Goal: Information Seeking & Learning: Learn about a topic

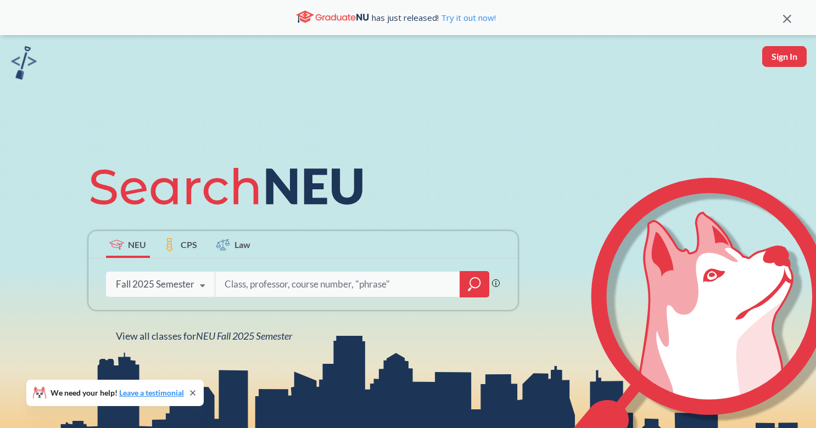
click at [424, 277] on input "search" at bounding box center [337, 284] width 228 height 23
type input "Financial Innovation"
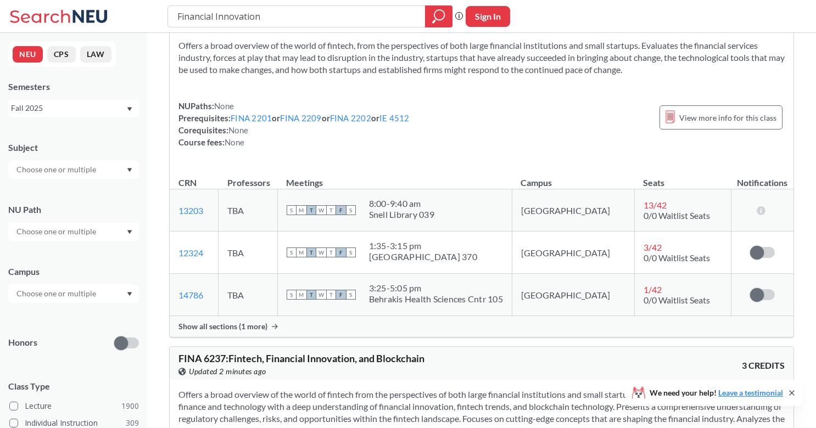
scroll to position [58, 0]
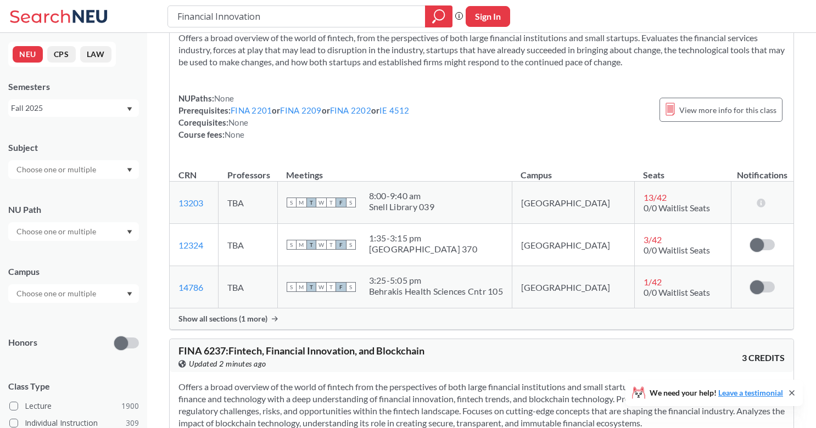
click at [255, 320] on span "Show all sections (1 more)" at bounding box center [222, 319] width 89 height 10
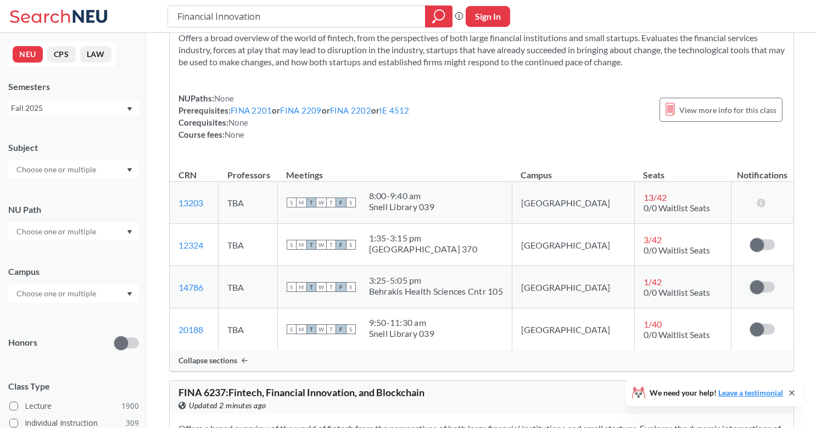
click at [420, 316] on td "S M T W T F S 9:50 - 11:30 am [PERSON_NAME][GEOGRAPHIC_DATA] 039" at bounding box center [394, 329] width 234 height 42
click at [420, 319] on div "9:50 - 11:30 am" at bounding box center [401, 322] width 65 height 11
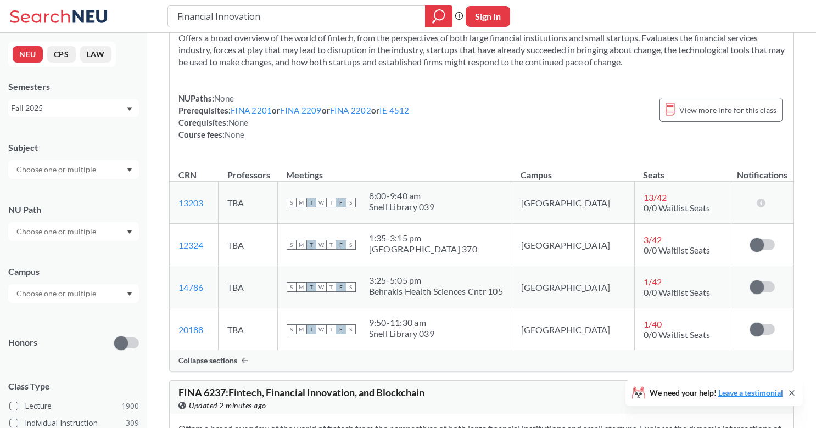
click at [403, 323] on div "9:50 - 11:30 am" at bounding box center [401, 322] width 65 height 11
